Goal: Transaction & Acquisition: Subscribe to service/newsletter

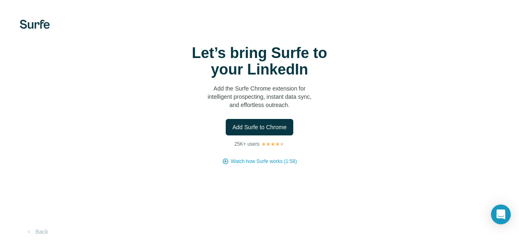
click at [129, 62] on p "Add the Surfe Chrome extension for intelligent prospecting, instant data sync, …" at bounding box center [259, 96] width 165 height 25
click at [44, 62] on button "Back" at bounding box center [37, 231] width 34 height 15
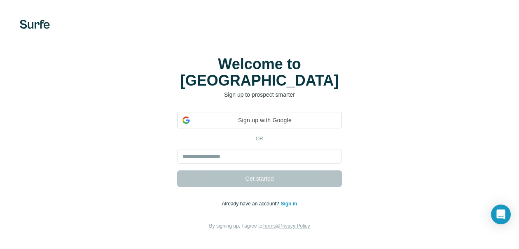
click at [44, 62] on div "Welcome to Surfe Sign up to prospect smarter Sign up with Google Sign up with G…" at bounding box center [259, 143] width 519 height 287
